Goal: Check status: Check status

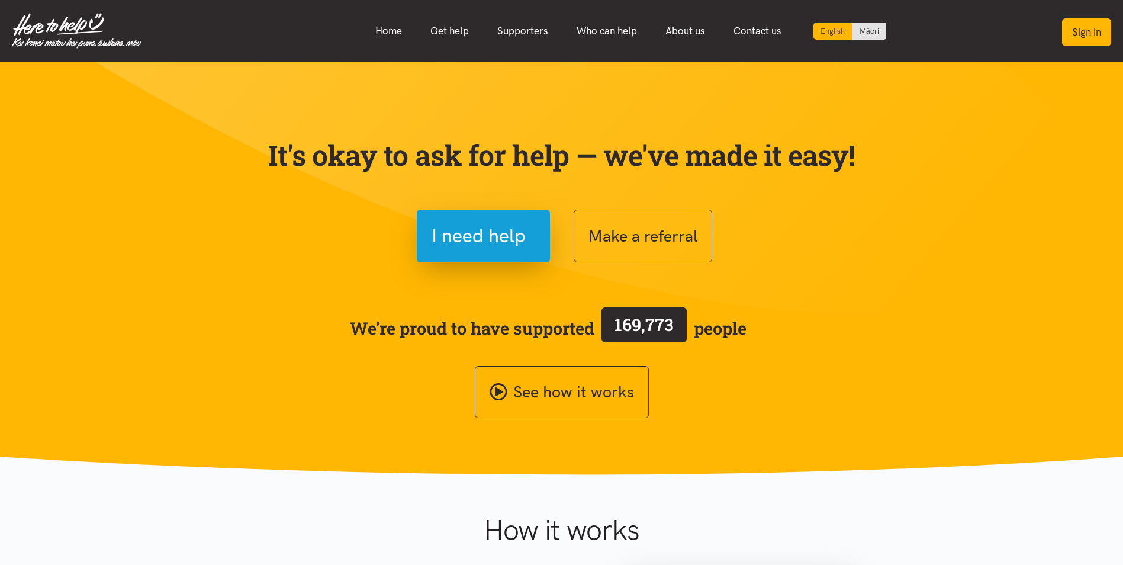
click at [1086, 34] on button "Sign in" at bounding box center [1086, 32] width 49 height 28
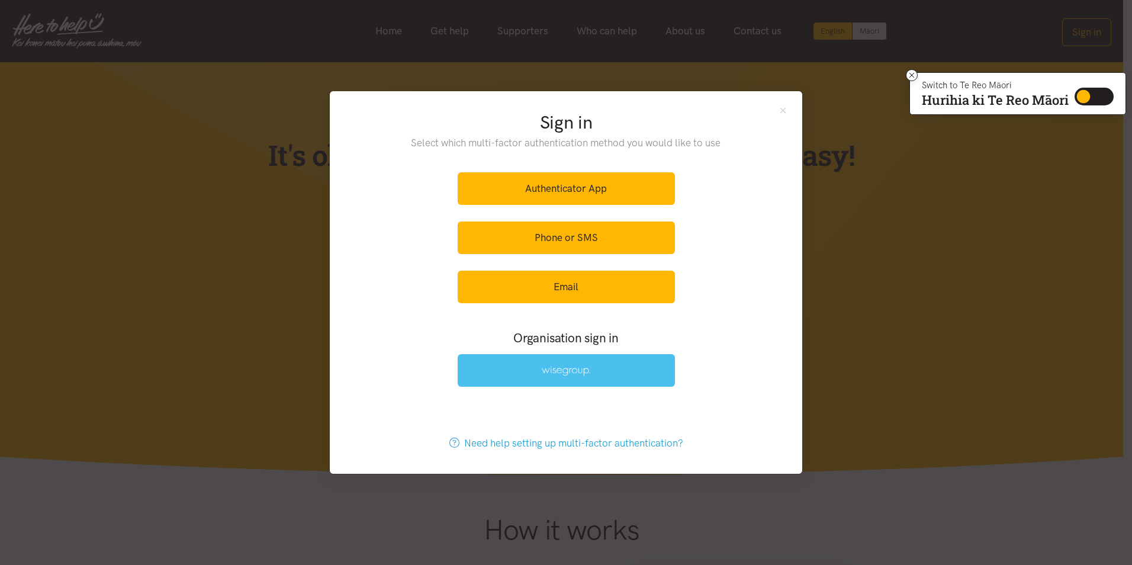
click at [587, 365] on link at bounding box center [566, 370] width 217 height 33
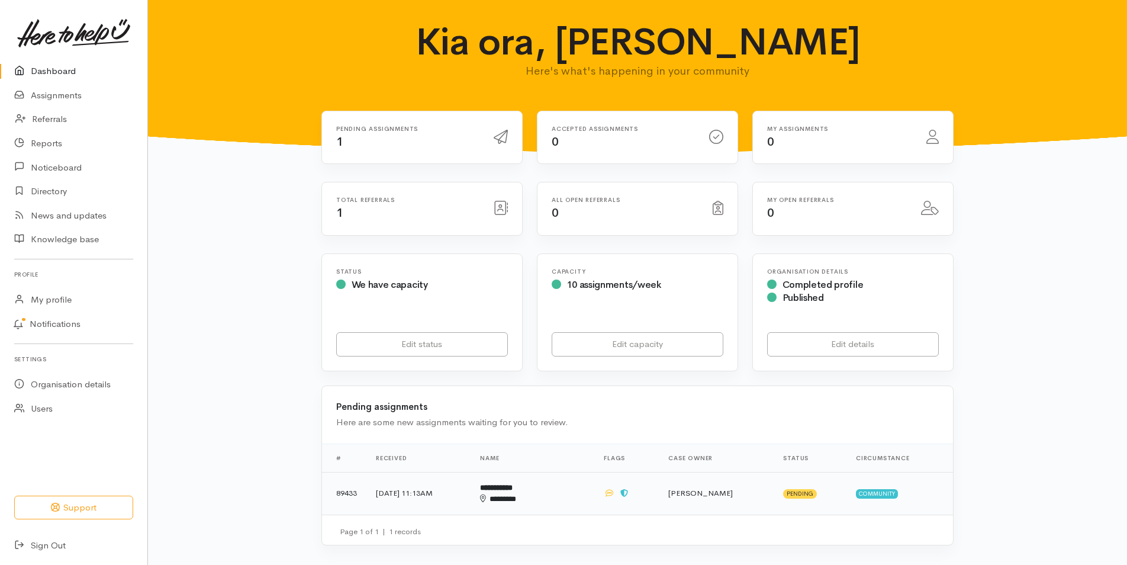
click at [471, 484] on td "6 Oct 2025, 11:13AM" at bounding box center [418, 493] width 104 height 43
